Goal: Navigation & Orientation: Find specific page/section

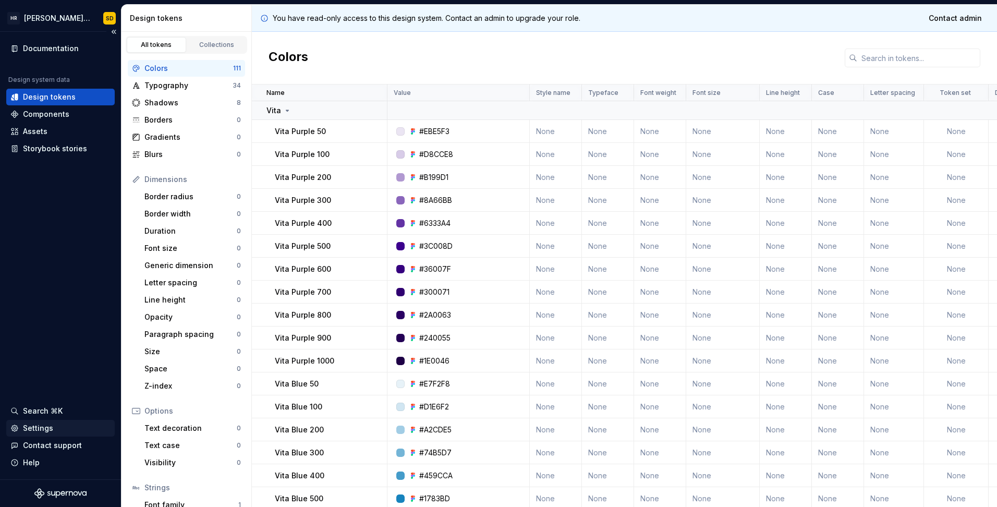
click at [40, 423] on div "Settings" at bounding box center [38, 428] width 30 height 10
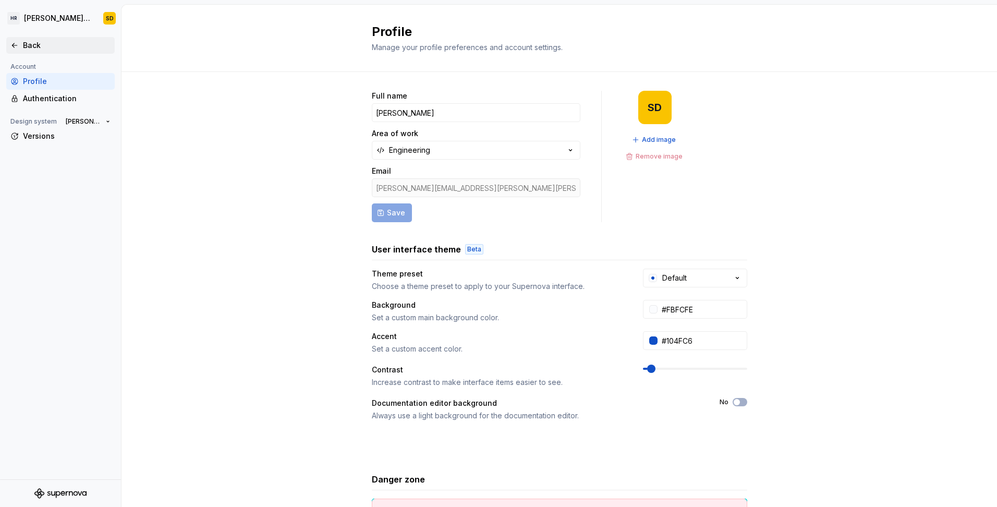
click at [31, 45] on div "Back" at bounding box center [67, 45] width 88 height 10
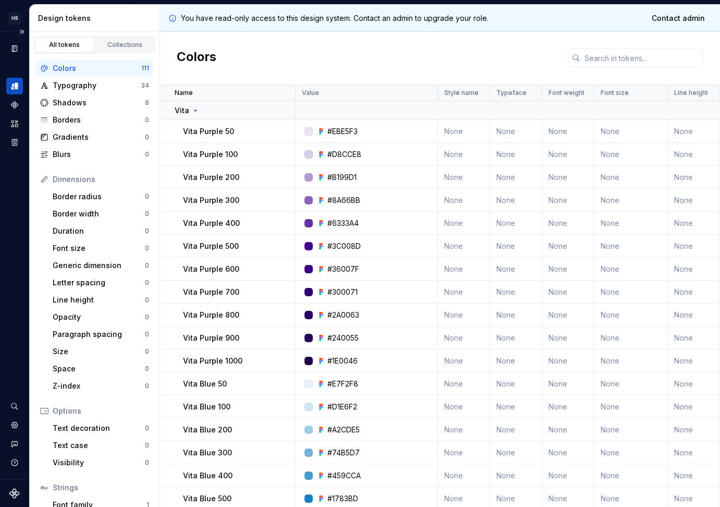
click at [11, 496] on icon "Supernova Logo" at bounding box center [14, 493] width 10 height 10
click at [21, 35] on button "Expand sidebar" at bounding box center [22, 31] width 15 height 15
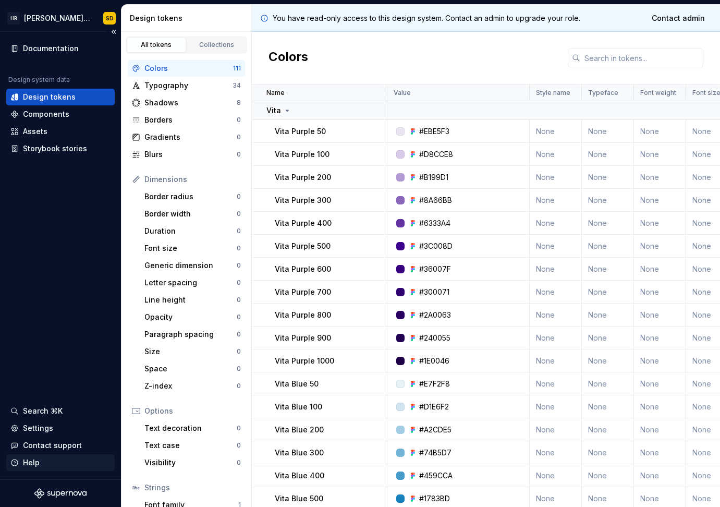
click at [29, 461] on div "Help" at bounding box center [31, 462] width 17 height 10
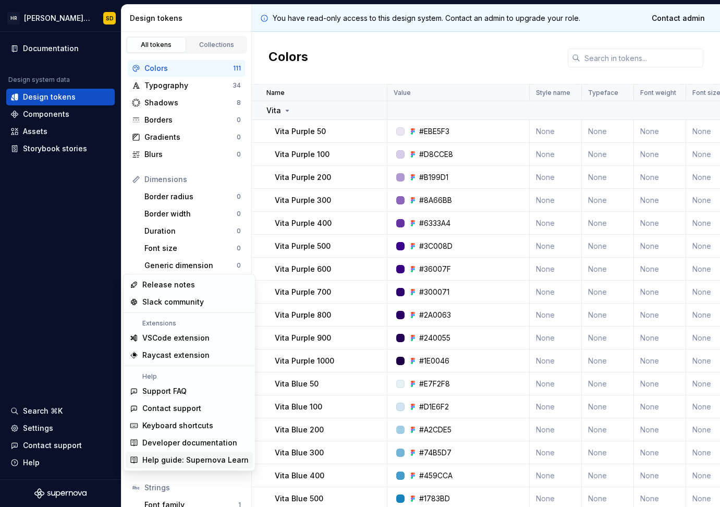
click at [179, 460] on div "Help guide: Supernova Learn" at bounding box center [195, 460] width 106 height 10
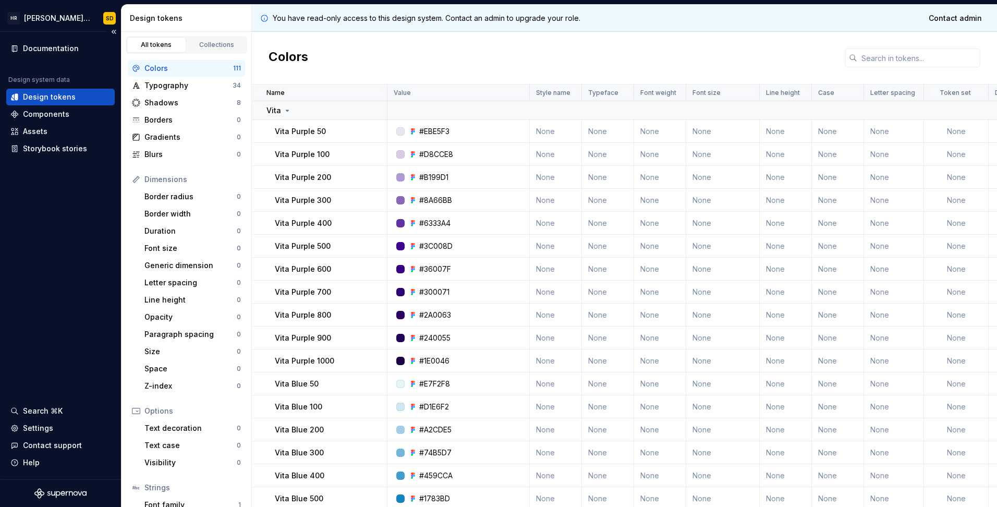
click at [54, 495] on icon "Supernova Logo" at bounding box center [60, 493] width 52 height 10
click at [34, 458] on div "Help" at bounding box center [31, 462] width 17 height 10
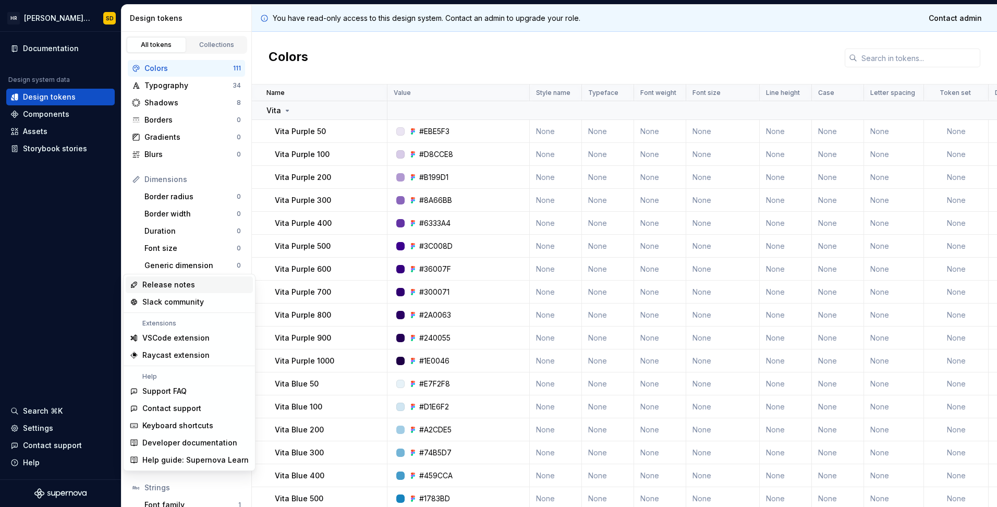
click at [166, 283] on div "Release notes" at bounding box center [168, 284] width 53 height 10
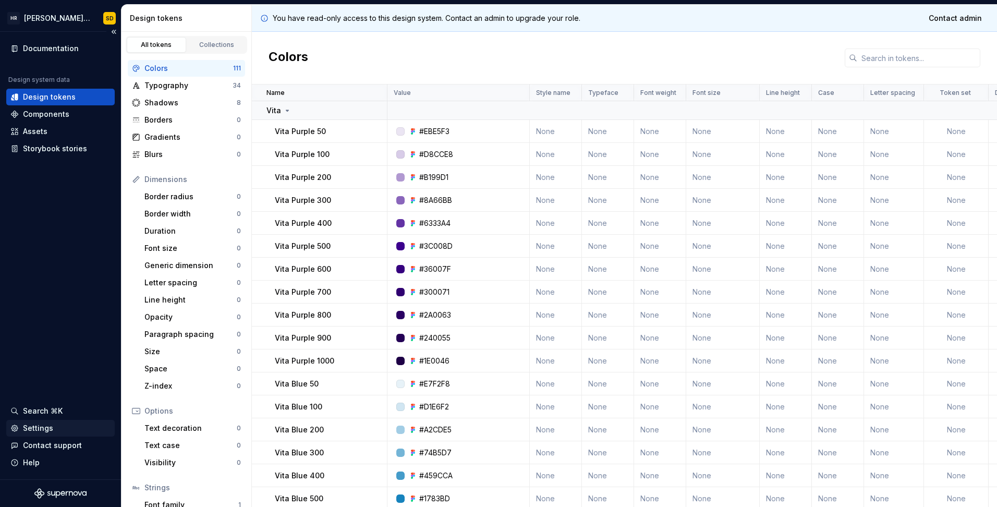
click at [31, 427] on div "Settings" at bounding box center [38, 428] width 30 height 10
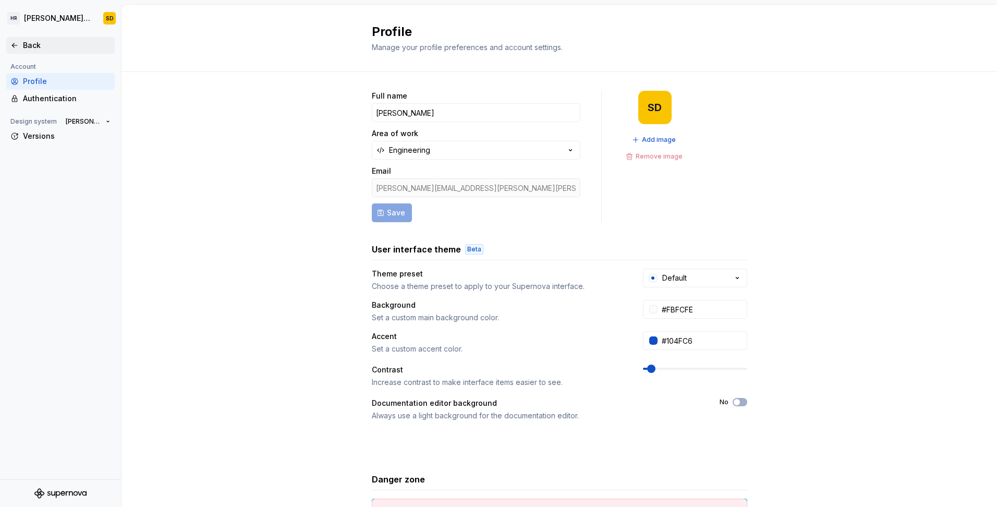
click at [19, 48] on div "Back" at bounding box center [60, 45] width 100 height 10
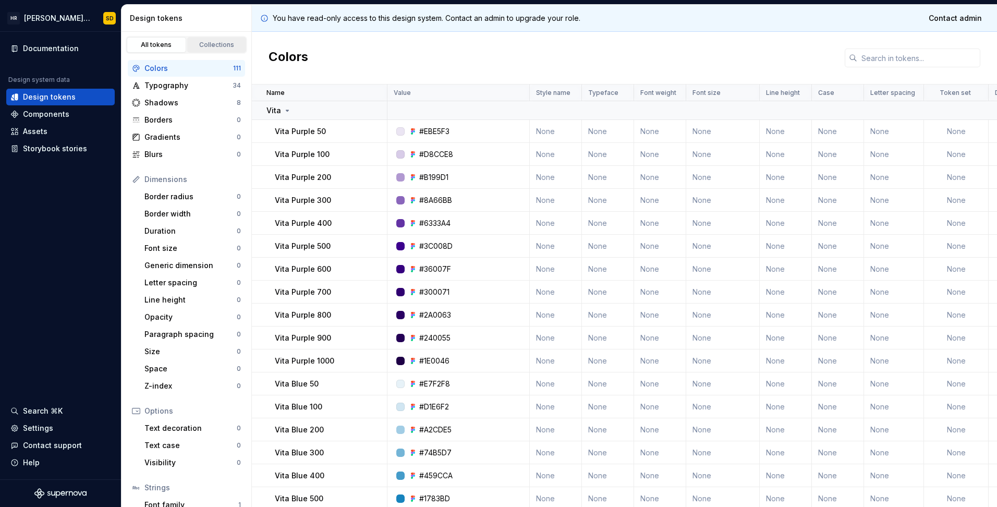
click at [223, 43] on div "Collections" at bounding box center [217, 45] width 52 height 8
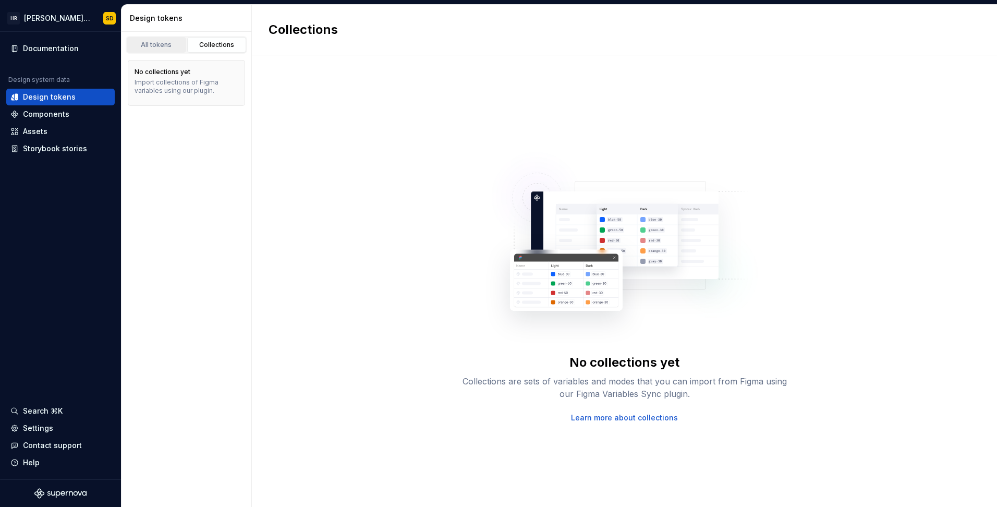
click at [150, 46] on div "All tokens" at bounding box center [156, 45] width 52 height 8
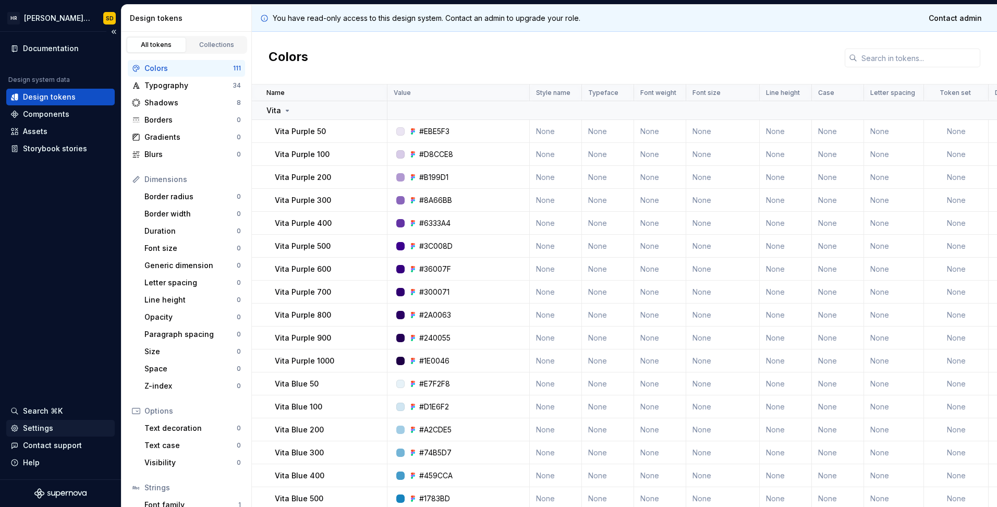
click at [34, 427] on div "Settings" at bounding box center [38, 428] width 30 height 10
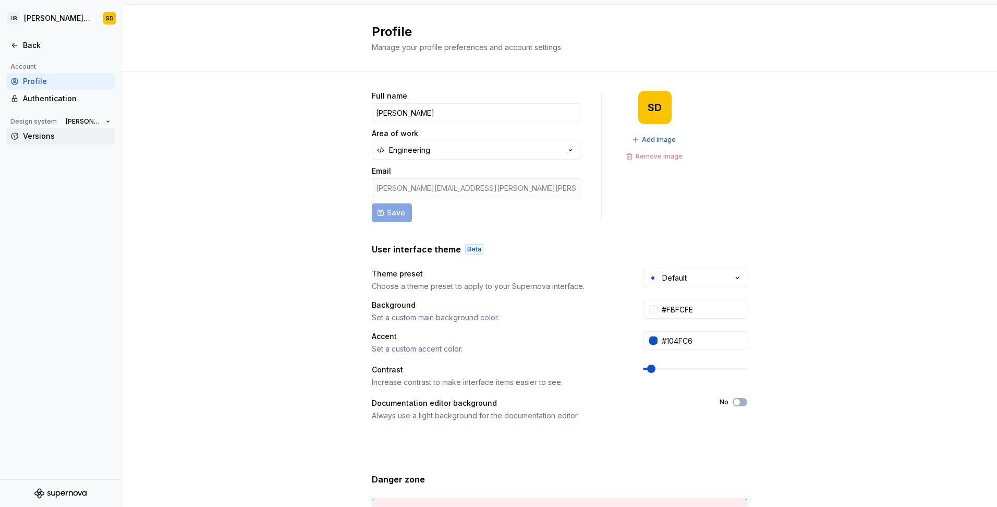
click at [35, 138] on div "Versions" at bounding box center [67, 136] width 88 height 10
